Goal: Task Accomplishment & Management: Use online tool/utility

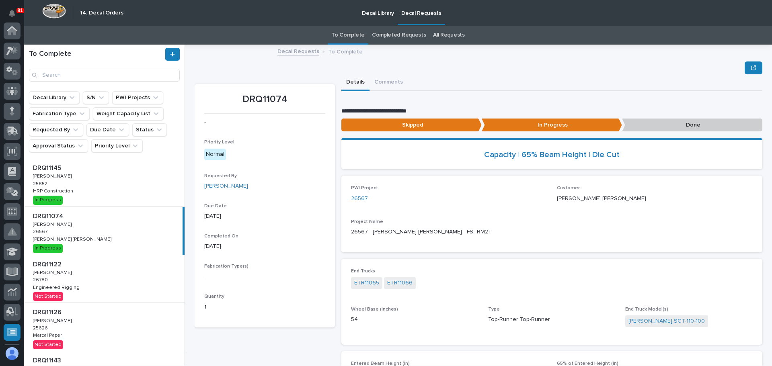
scroll to position [160, 0]
click at [80, 193] on div "DRQ11145 DRQ11145 [PERSON_NAME] [PERSON_NAME] 25852 25852 HRP Construction HRP …" at bounding box center [104, 183] width 160 height 48
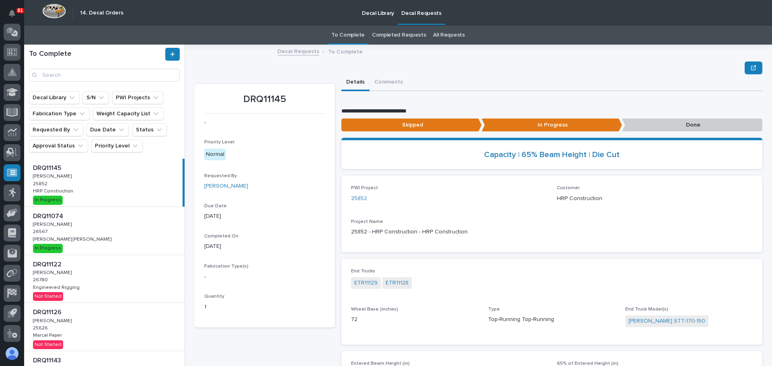
click at [663, 129] on p "Done" at bounding box center [692, 125] width 140 height 13
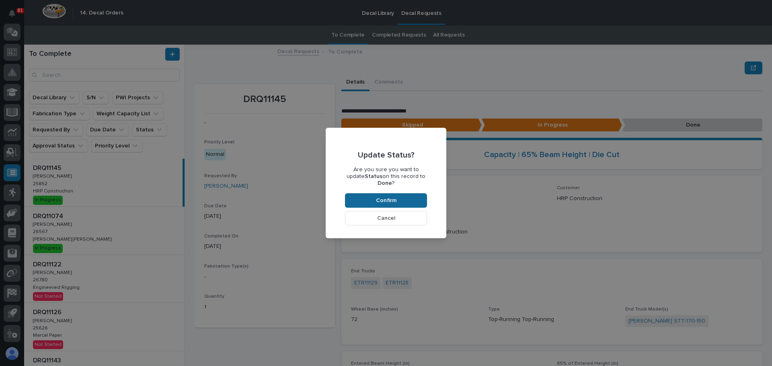
click at [394, 197] on span "Confirm" at bounding box center [386, 200] width 21 height 7
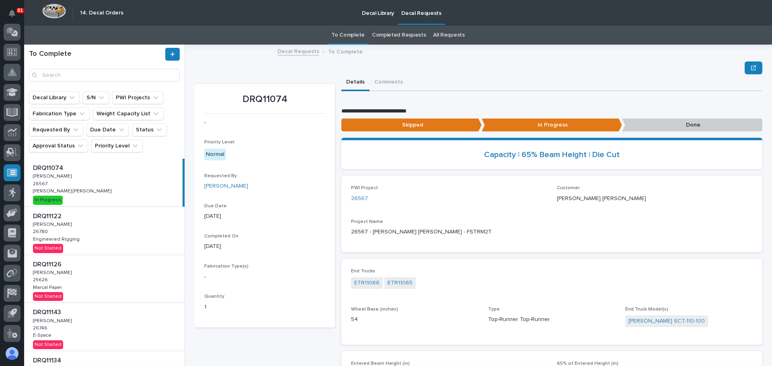
click at [115, 235] on div "DRQ11122 DRQ11122 [PERSON_NAME] [PERSON_NAME] 26780 26780 Engineered Rigging En…" at bounding box center [104, 231] width 160 height 48
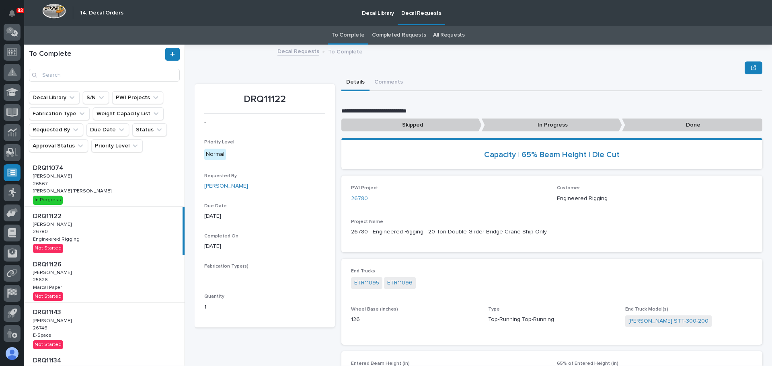
click at [394, 37] on link "Completed Requests" at bounding box center [399, 35] width 54 height 19
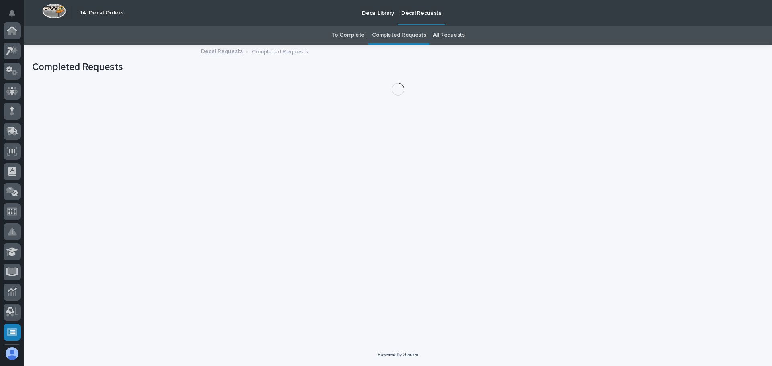
scroll to position [160, 0]
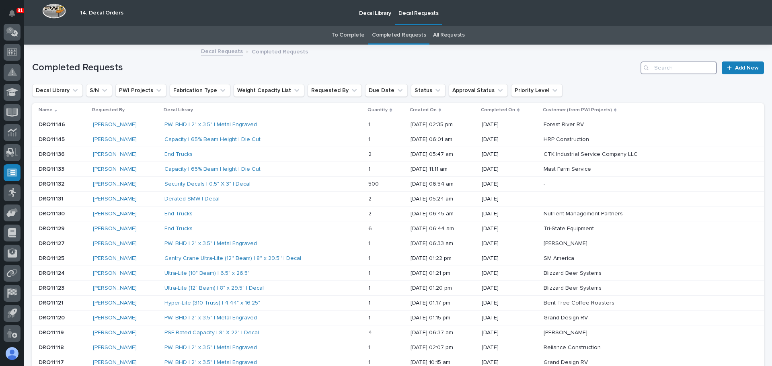
click at [672, 66] on input "Search" at bounding box center [679, 68] width 76 height 13
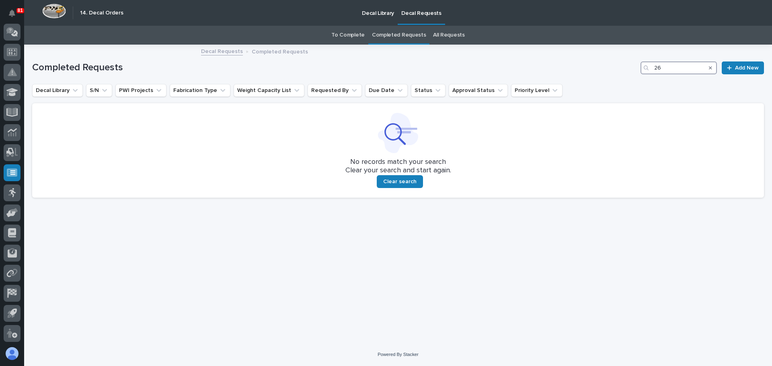
type input "2"
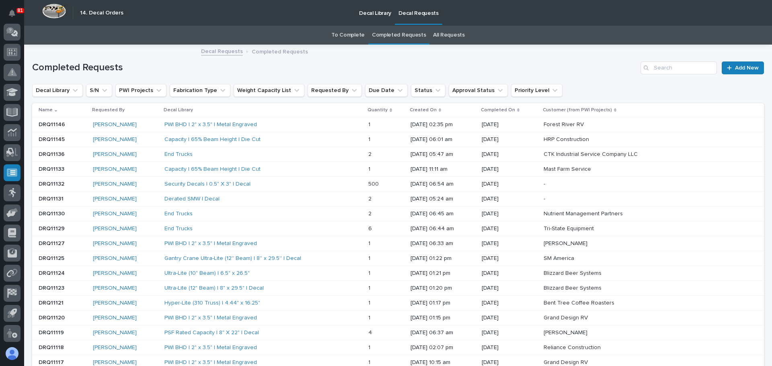
click at [339, 33] on link "To Complete" at bounding box center [347, 35] width 33 height 19
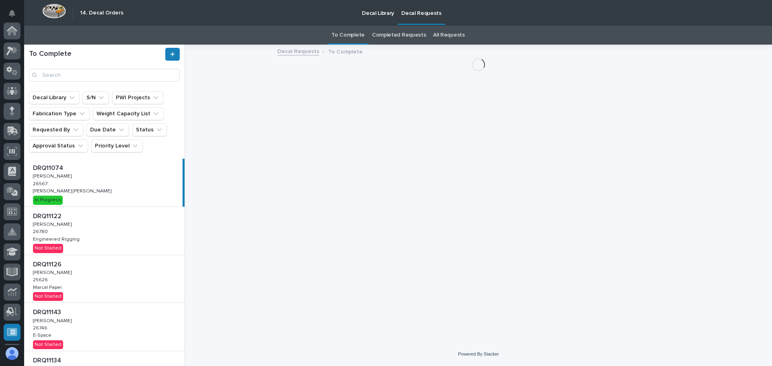
scroll to position [160, 0]
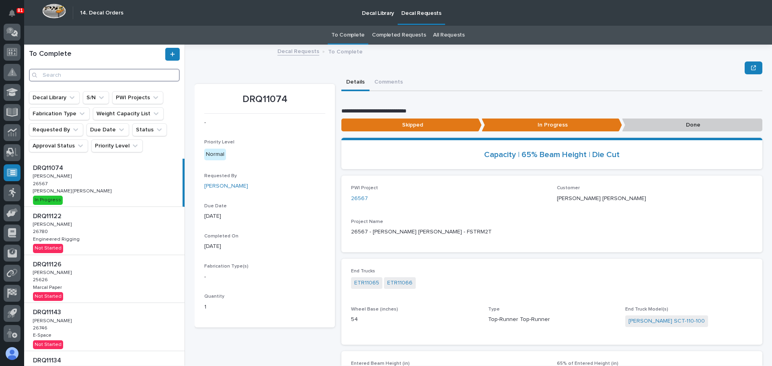
click at [117, 76] on input "Search" at bounding box center [104, 75] width 151 height 13
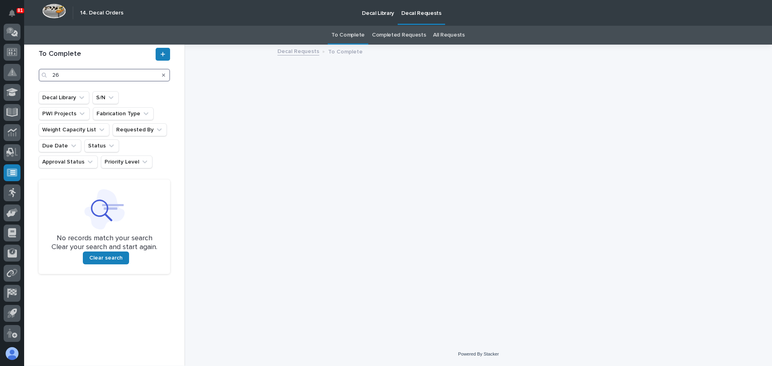
type input "2"
